Goal: Task Accomplishment & Management: Use online tool/utility

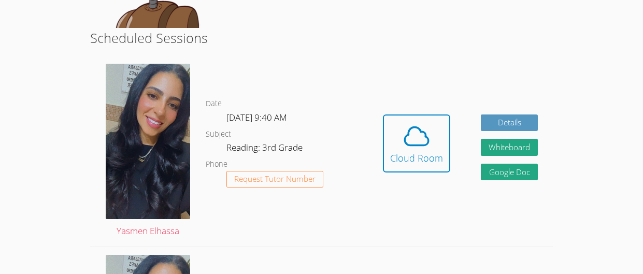
scroll to position [177, 0]
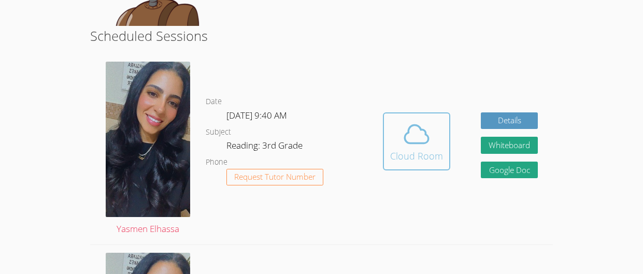
click at [415, 162] on div "Cloud Room" at bounding box center [416, 156] width 53 height 15
click at [420, 148] on icon at bounding box center [416, 134] width 29 height 29
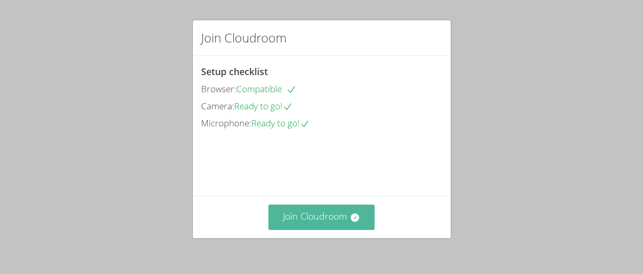
click at [324, 222] on button "Join Cloudroom" at bounding box center [321, 217] width 106 height 25
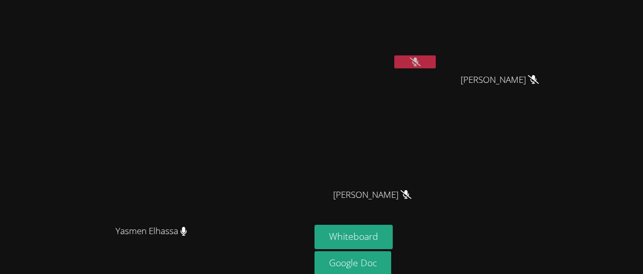
scroll to position [7, 0]
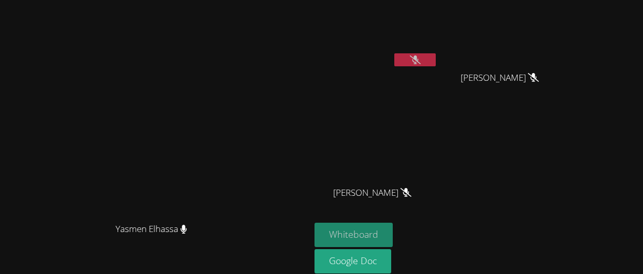
click at [393, 229] on button "Whiteboard" at bounding box center [353, 235] width 78 height 24
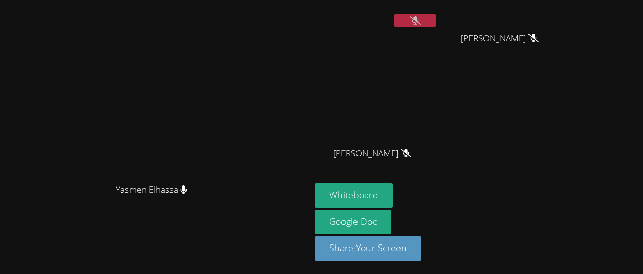
scroll to position [0, 0]
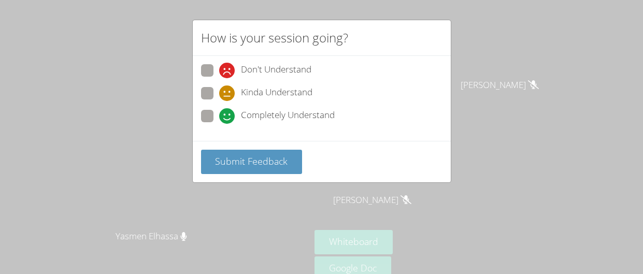
click at [262, 77] on span "Don't Understand" at bounding box center [276, 71] width 70 height 16
click at [228, 73] on input "Don't Understand" at bounding box center [223, 68] width 9 height 9
radio input "true"
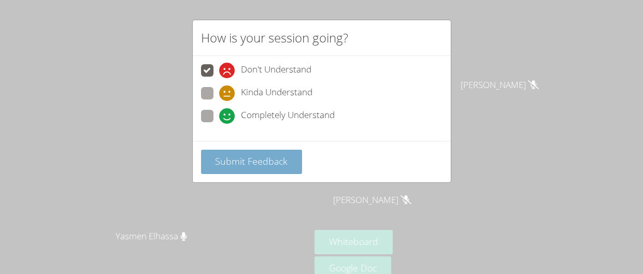
click at [245, 157] on span "Submit Feedback" at bounding box center [251, 161] width 73 height 12
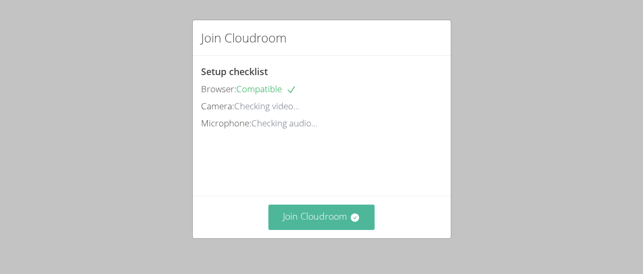
click at [304, 220] on button "Join Cloudroom" at bounding box center [321, 217] width 106 height 25
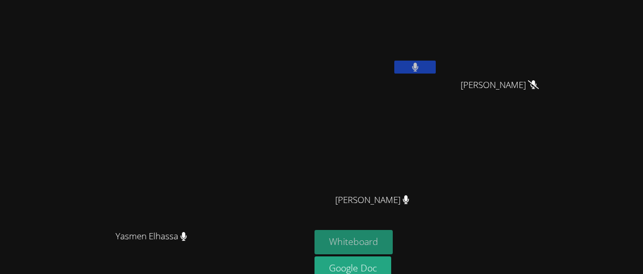
click at [371, 237] on button "Whiteboard" at bounding box center [353, 242] width 78 height 24
